Goal: Task Accomplishment & Management: Manage account settings

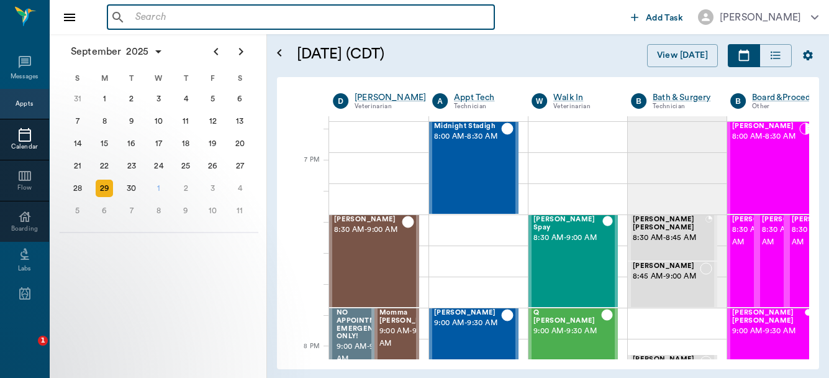
click at [216, 22] on input "text" at bounding box center [309, 17] width 359 height 17
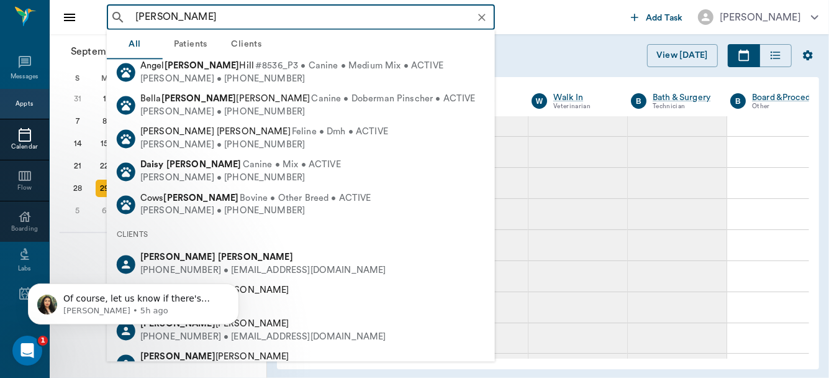
scroll to position [47, 0]
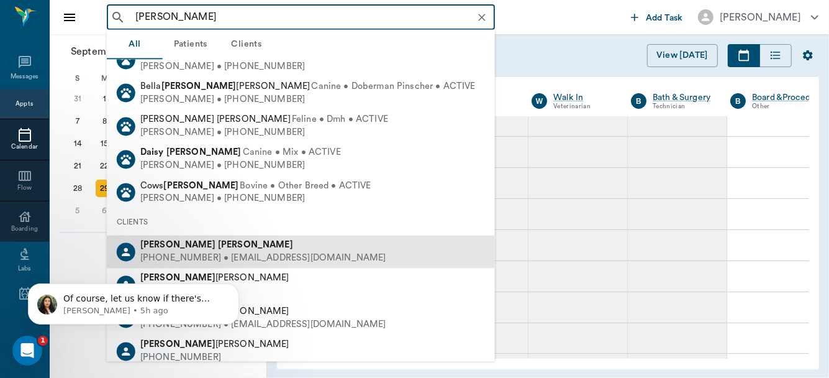
click at [262, 250] on div "Denise Davis" at bounding box center [263, 245] width 246 height 13
type input "DENISE DAVIS"
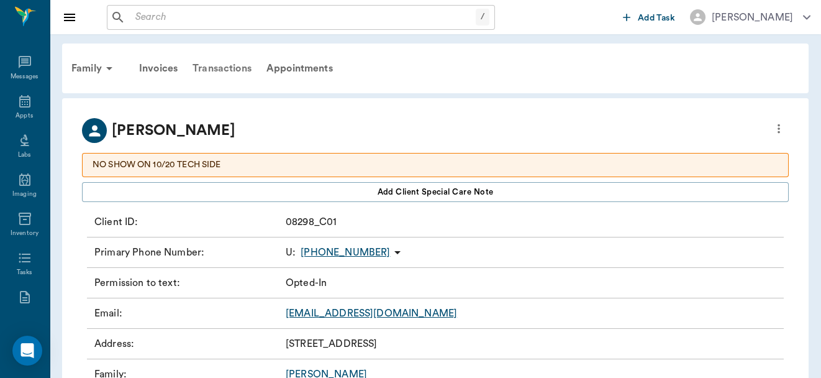
click at [219, 65] on div "Transactions" at bounding box center [222, 68] width 74 height 30
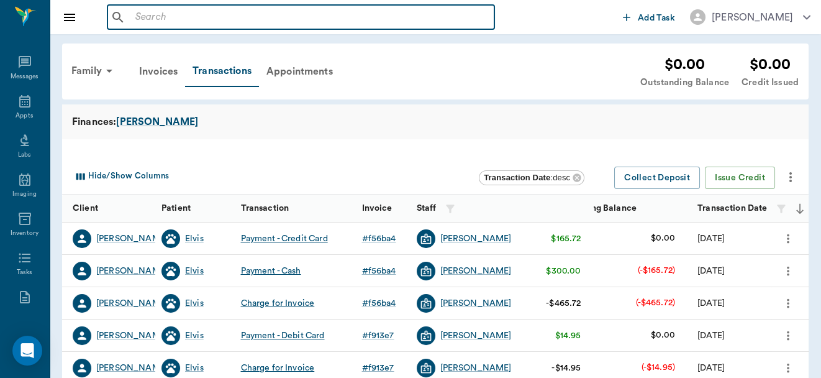
click at [178, 19] on input "text" at bounding box center [309, 17] width 359 height 17
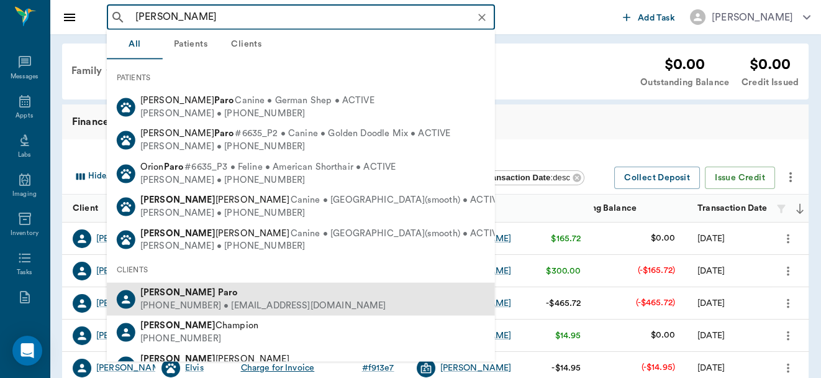
click at [211, 302] on div "[PHONE_NUMBER] • [EMAIL_ADDRESS][DOMAIN_NAME]" at bounding box center [263, 305] width 246 height 13
type input "[PERSON_NAME]"
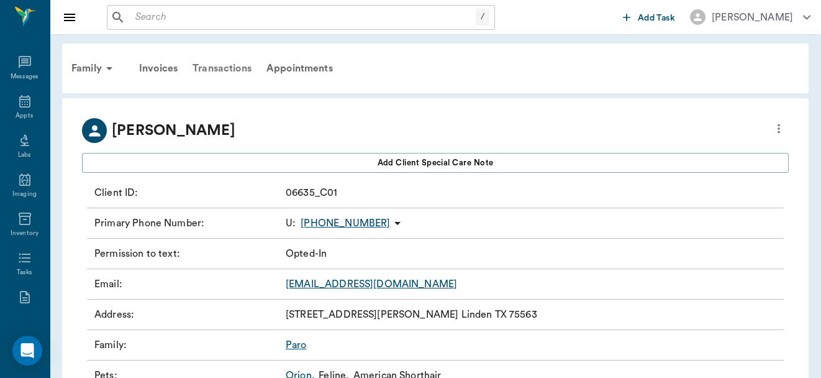
click at [223, 71] on div "Transactions" at bounding box center [222, 68] width 74 height 30
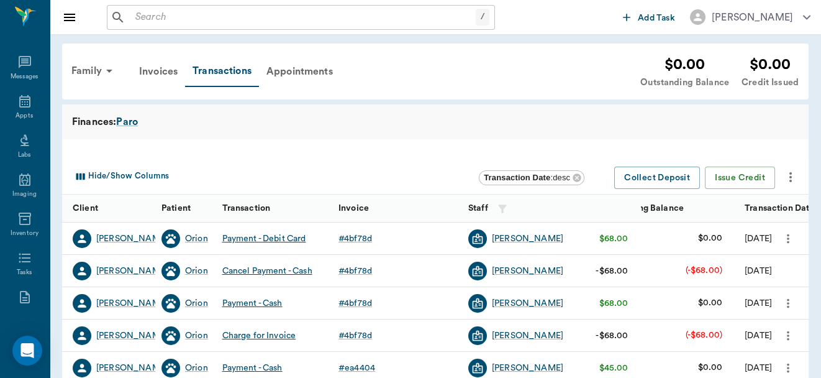
click at [788, 334] on icon "more" at bounding box center [789, 335] width 14 height 15
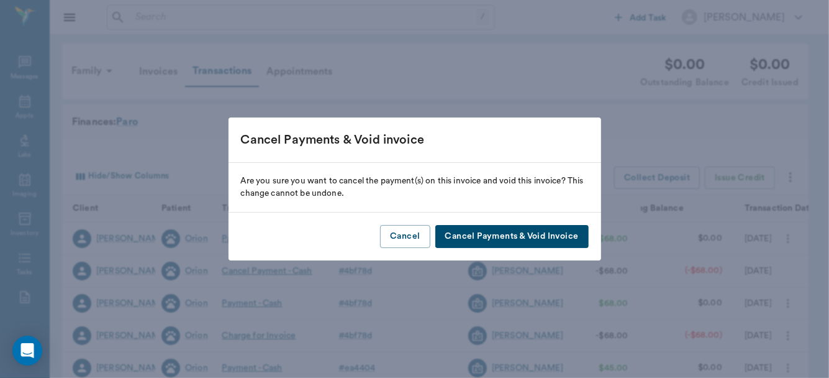
click at [526, 245] on button "Cancel Payments & Void Invoice" at bounding box center [512, 236] width 153 height 23
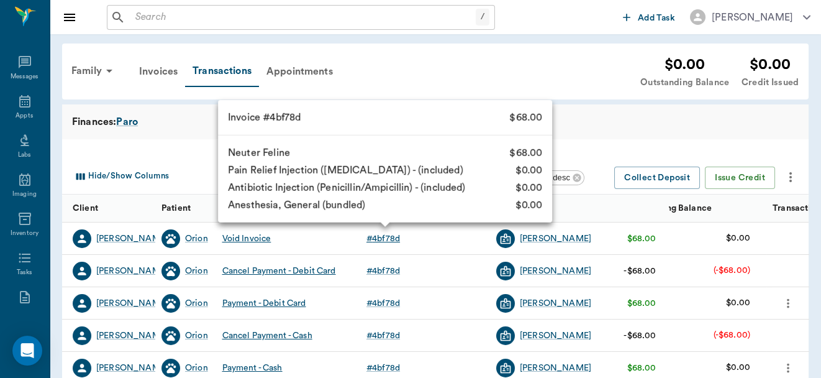
click at [385, 235] on div "# 4bf78d" at bounding box center [384, 238] width 34 height 12
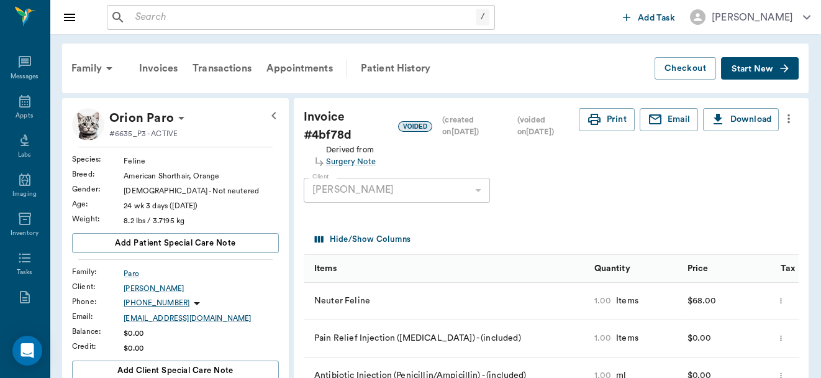
click at [788, 116] on icon "more" at bounding box center [789, 118] width 2 height 9
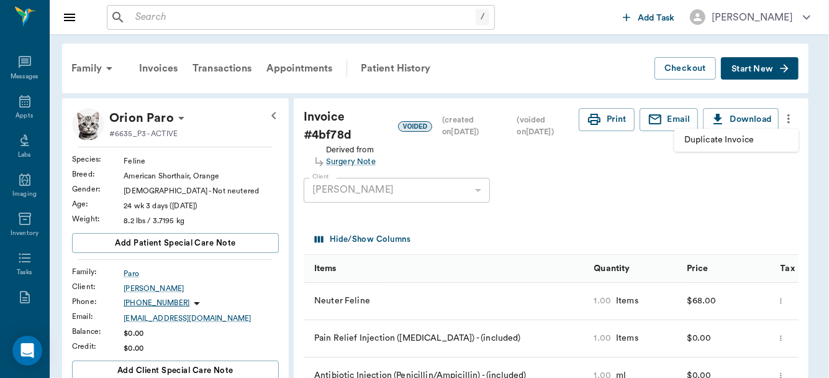
click at [733, 144] on span "Duplicate Invoice" at bounding box center [737, 140] width 104 height 13
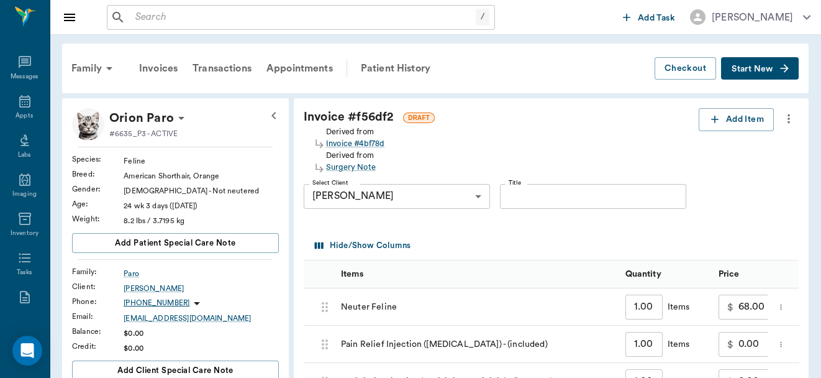
click at [766, 312] on input "68.00" at bounding box center [760, 307] width 42 height 25
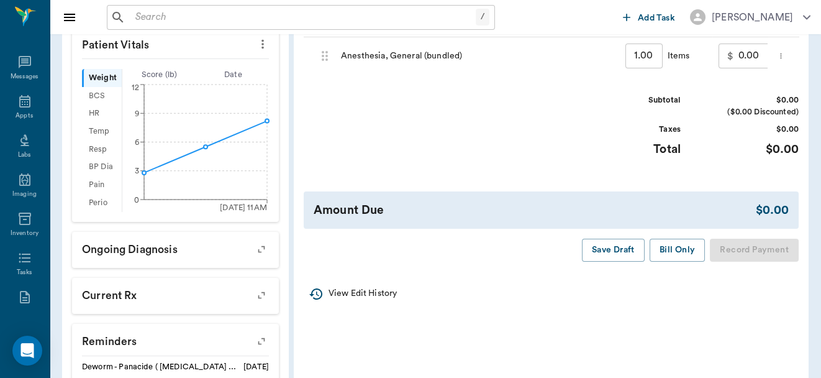
scroll to position [365, 0]
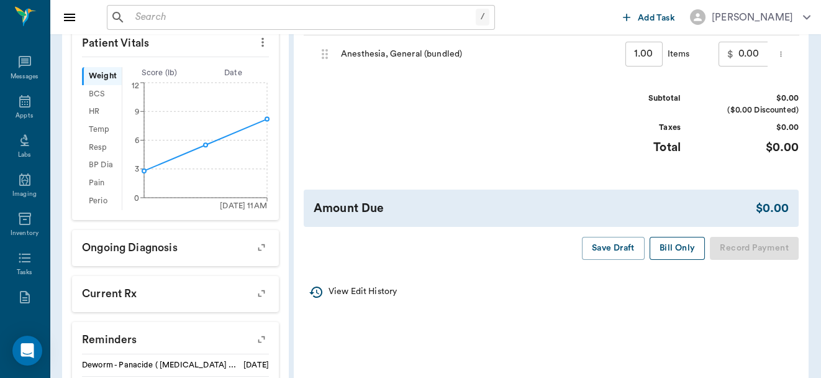
type input "0.00"
click at [667, 255] on button "Bill Only" at bounding box center [678, 248] width 56 height 23
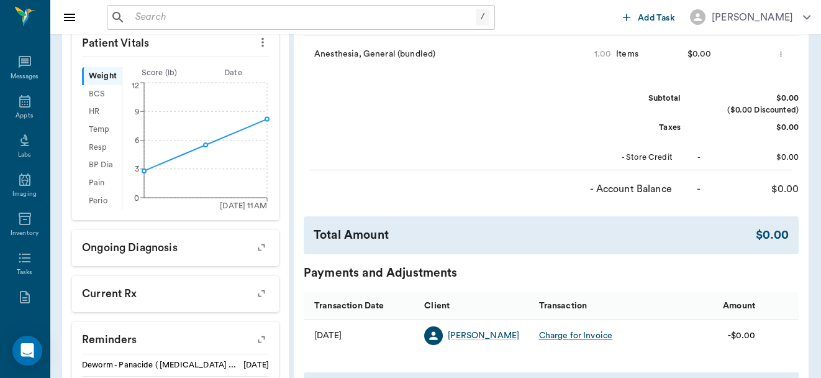
scroll to position [0, 0]
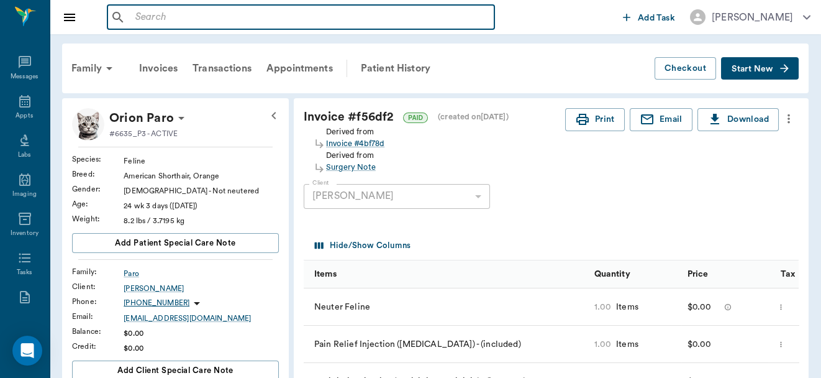
click at [240, 18] on input "text" at bounding box center [309, 17] width 359 height 17
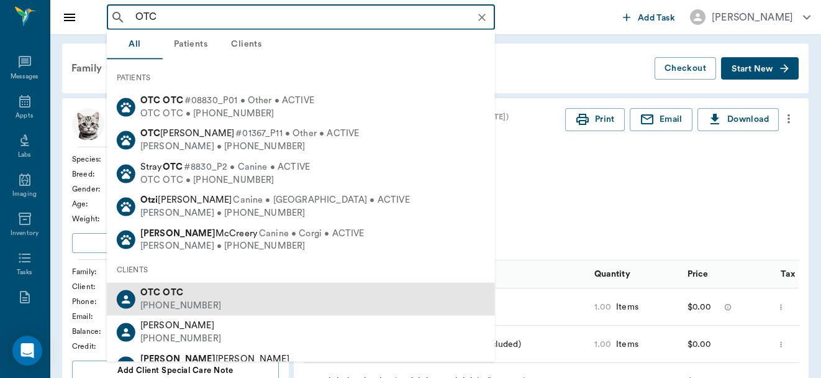
click at [175, 292] on b "OTC" at bounding box center [173, 292] width 20 height 9
type input "OTC"
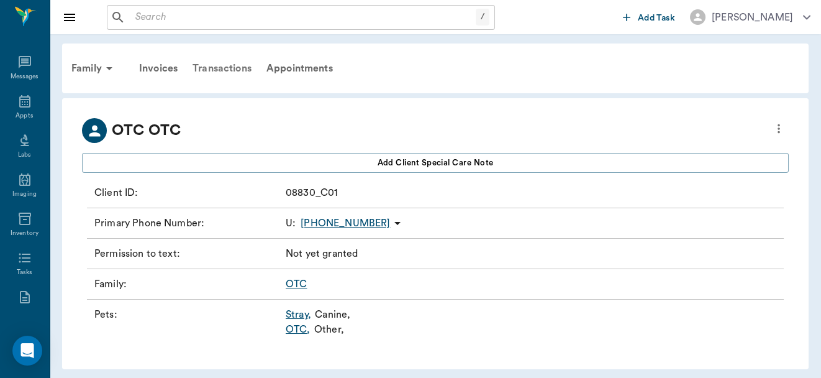
click at [221, 66] on div "Transactions" at bounding box center [222, 68] width 74 height 30
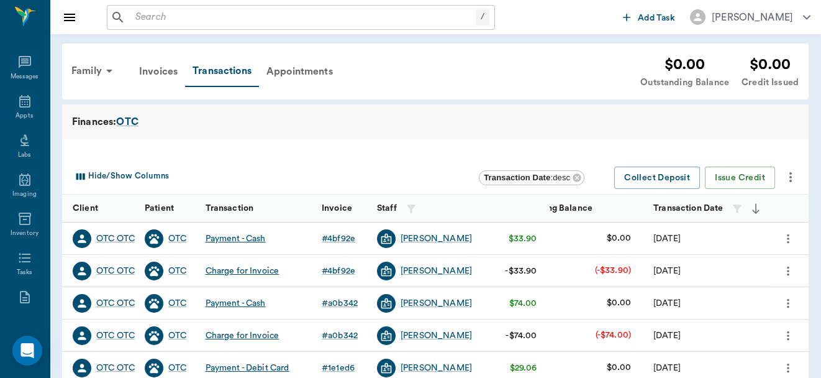
click at [787, 272] on icon "more" at bounding box center [789, 270] width 14 height 15
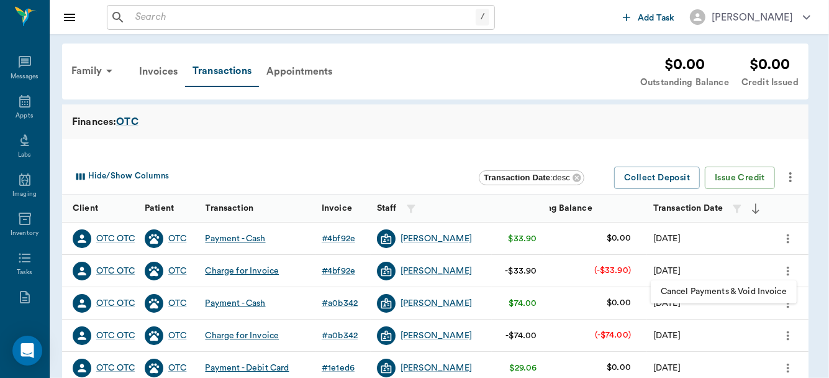
click at [764, 291] on span "Cancel Payments & Void Invoice" at bounding box center [724, 291] width 126 height 13
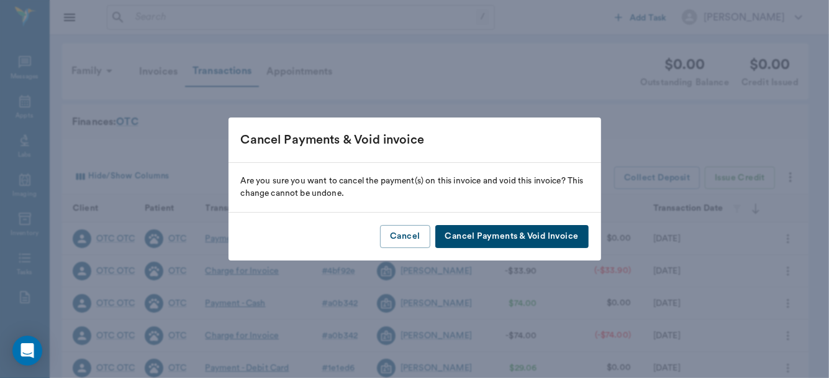
click at [535, 240] on button "Cancel Payments & Void Invoice" at bounding box center [512, 236] width 153 height 23
